Goal: Information Seeking & Learning: Learn about a topic

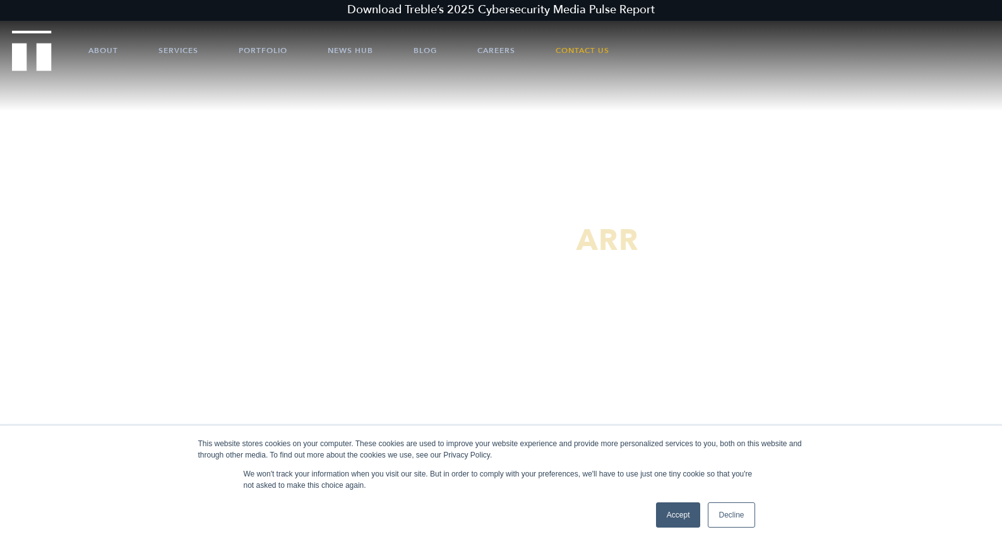
click at [727, 517] on link "Decline" at bounding box center [731, 514] width 47 height 25
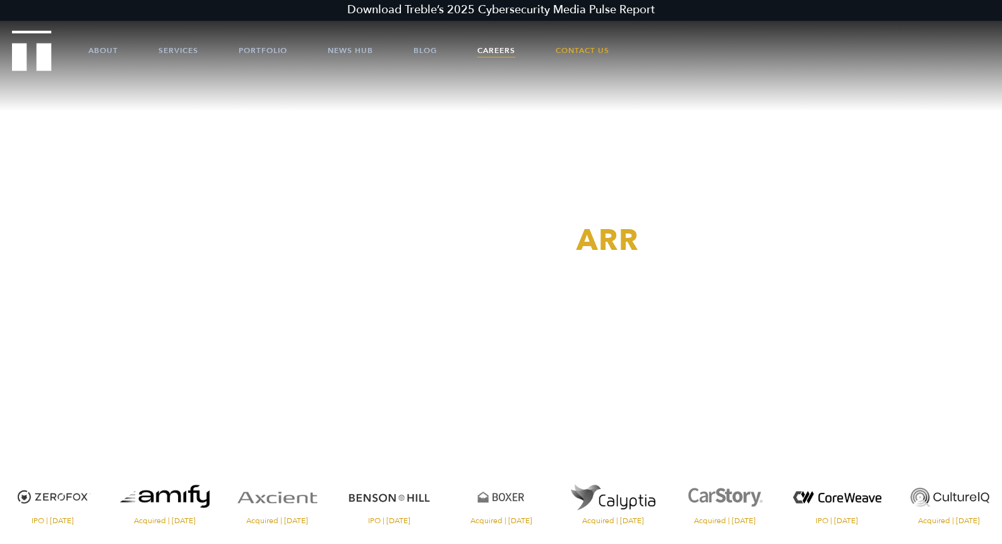
click at [497, 45] on link "Careers" at bounding box center [496, 51] width 38 height 38
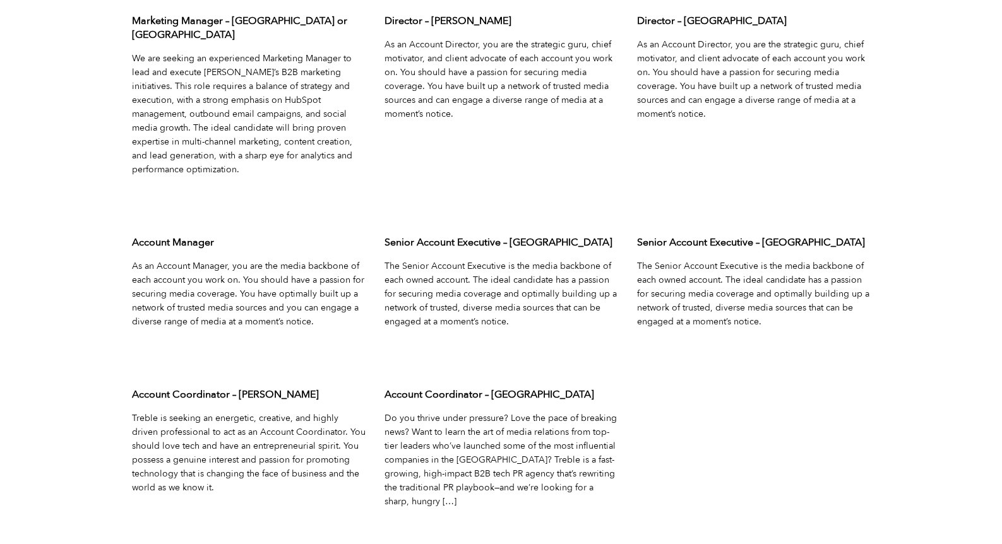
scroll to position [4165, 0]
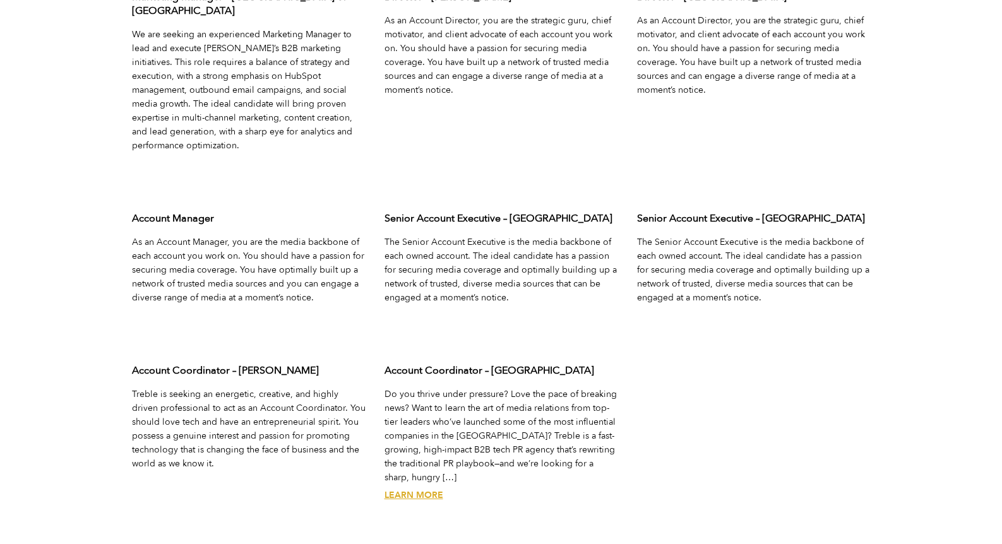
click at [412, 489] on link "Learn More" at bounding box center [413, 495] width 59 height 12
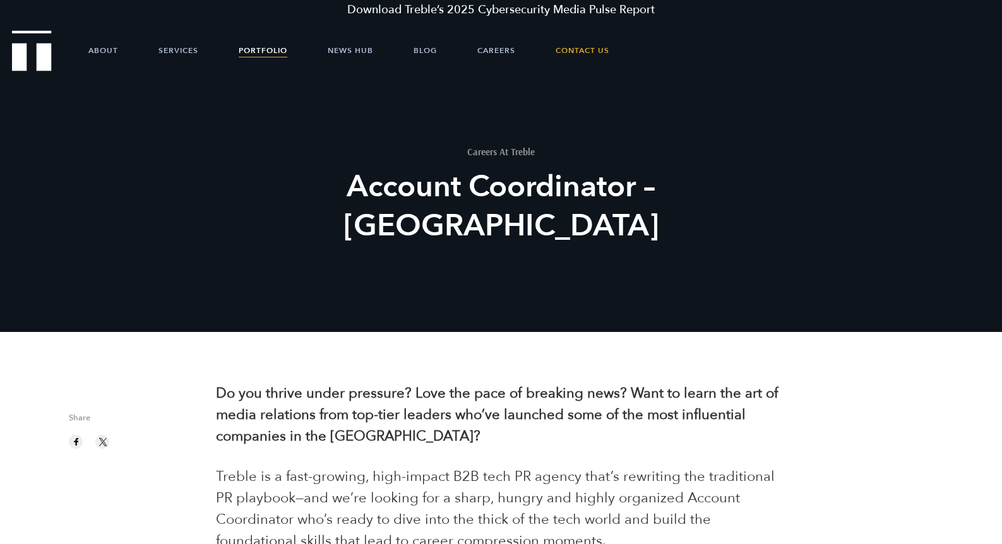
click at [253, 47] on link "Portfolio" at bounding box center [263, 51] width 49 height 38
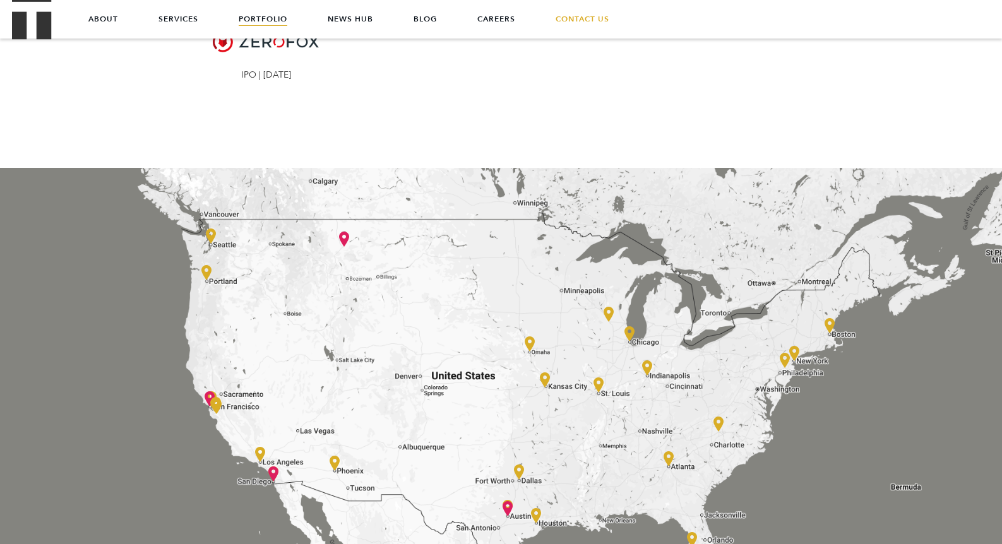
scroll to position [2209, 0]
